Goal: Find specific page/section: Find specific page/section

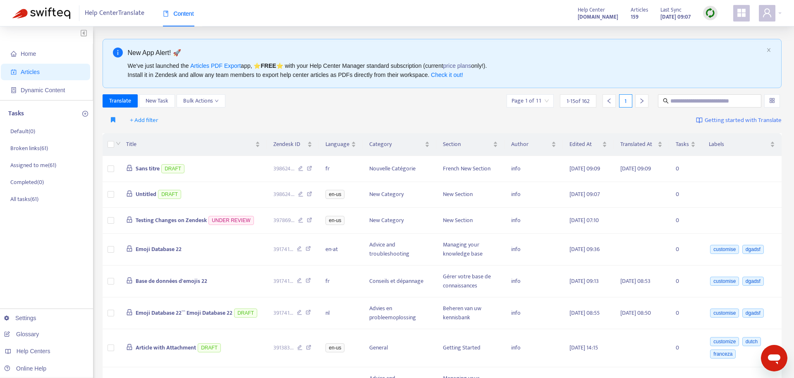
click at [743, 12] on icon "appstore" at bounding box center [741, 13] width 8 height 8
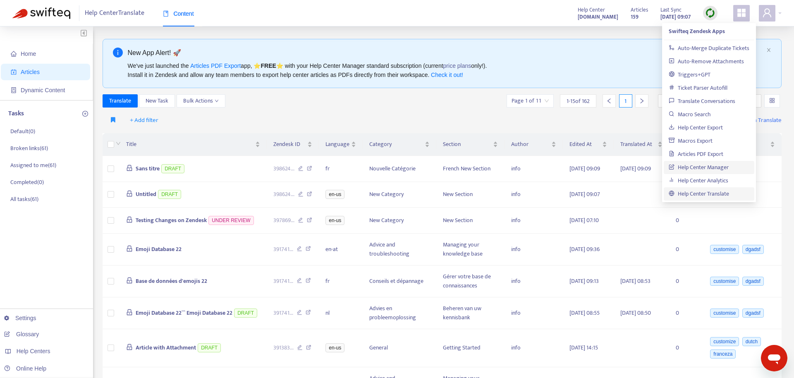
click at [709, 163] on link "Help Center Manager" at bounding box center [699, 168] width 60 height 10
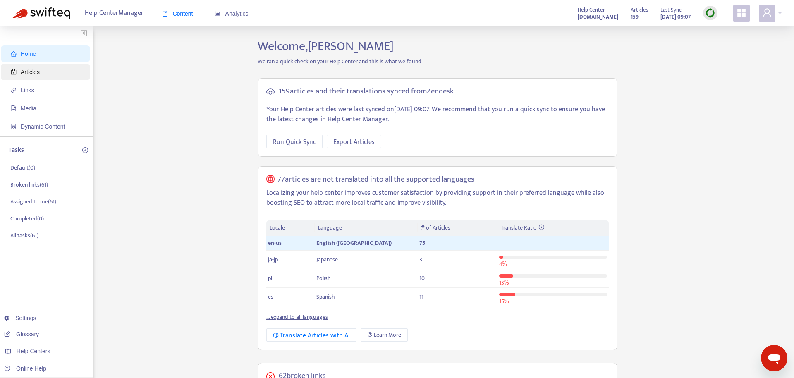
click at [45, 79] on span "Articles" at bounding box center [47, 72] width 73 height 17
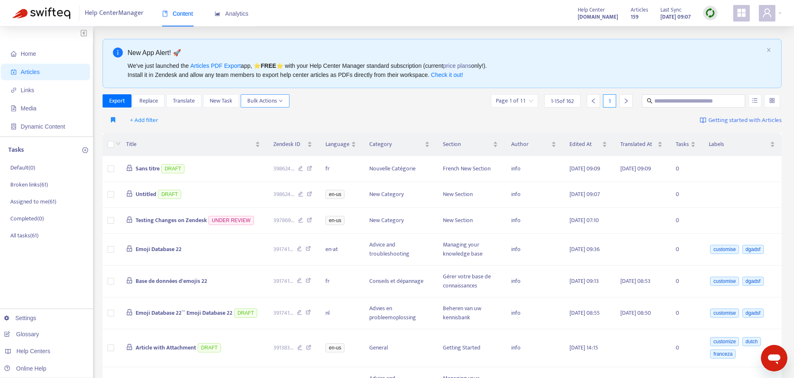
click at [259, 101] on span "Bulk Actions" at bounding box center [265, 100] width 36 height 9
click at [393, 117] on div "+ Add filter Getting started with Articles" at bounding box center [442, 120] width 679 height 19
